Goal: Find specific page/section: Find specific page/section

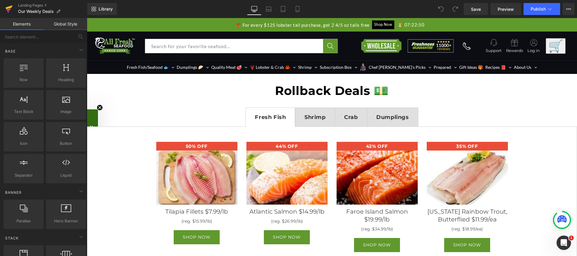
click at [9, 8] on icon at bounding box center [8, 9] width 7 height 15
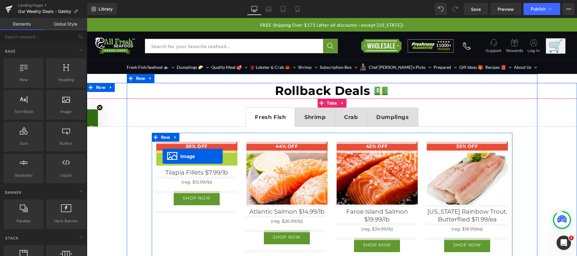
drag, startPoint x: 198, startPoint y: 177, endPoint x: 162, endPoint y: 156, distance: 41.5
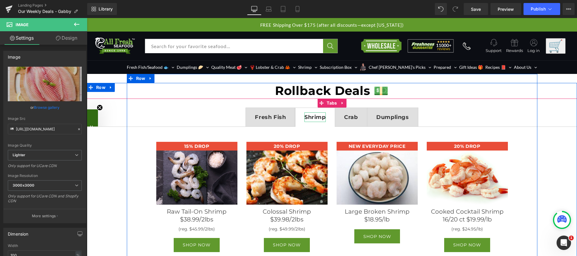
click at [304, 119] on strong "Shrimp" at bounding box center [314, 117] width 21 height 7
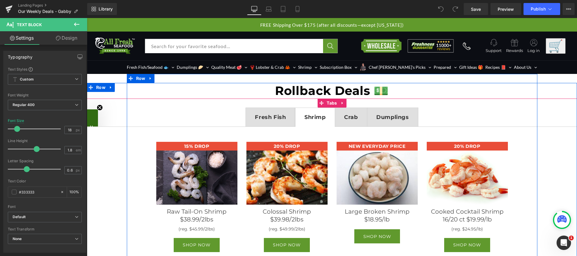
click at [296, 126] on span "Shrimp Text Block" at bounding box center [314, 117] width 39 height 19
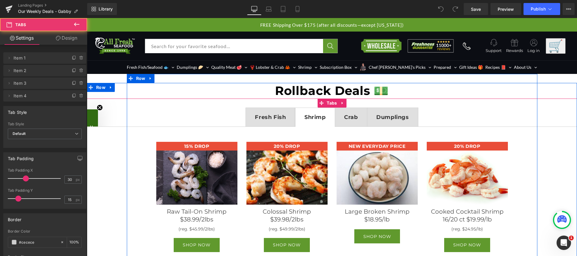
click at [120, 111] on ul "Fresh Fish Text Block Shrimp Text Block Crab Text Block Dumplings Text Block" at bounding box center [332, 117] width 490 height 19
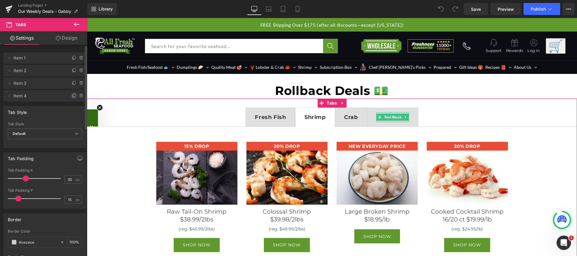
click at [72, 95] on icon at bounding box center [74, 95] width 5 height 5
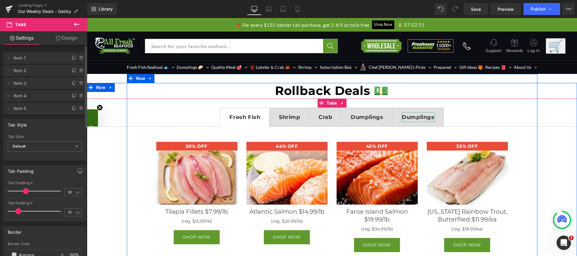
click at [417, 114] on strong "Dumplings" at bounding box center [418, 117] width 32 height 7
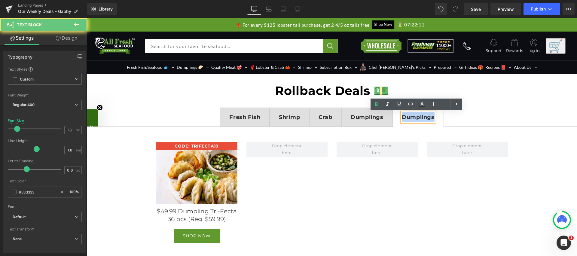
click at [417, 114] on strong "Dumplings" at bounding box center [418, 117] width 32 height 7
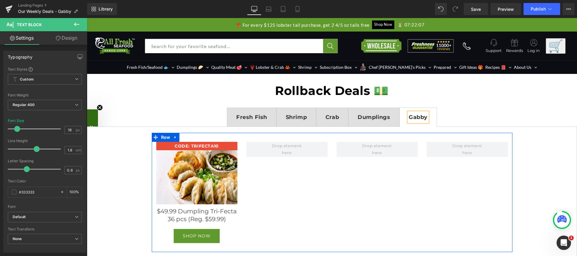
click at [454, 174] on div "CODE: TRIFECTA10 Heading Image $49.99 Dumpling Tri-Fecta 36 pcs (Reg. $59.99) T…" at bounding box center [332, 192] width 360 height 119
